Goal: Navigation & Orientation: Go to known website

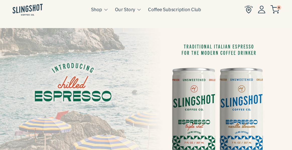
click at [29, 13] on img at bounding box center [28, 10] width 30 height 12
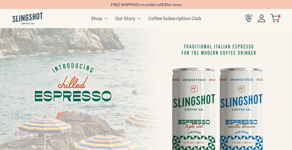
click at [31, 20] on img at bounding box center [28, 19] width 30 height 12
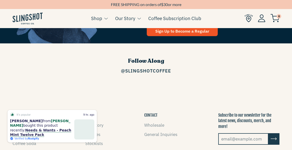
scroll to position [706, 0]
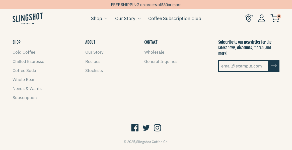
click at [136, 123] on icon at bounding box center [134, 128] width 7 height 10
